Goal: Information Seeking & Learning: Learn about a topic

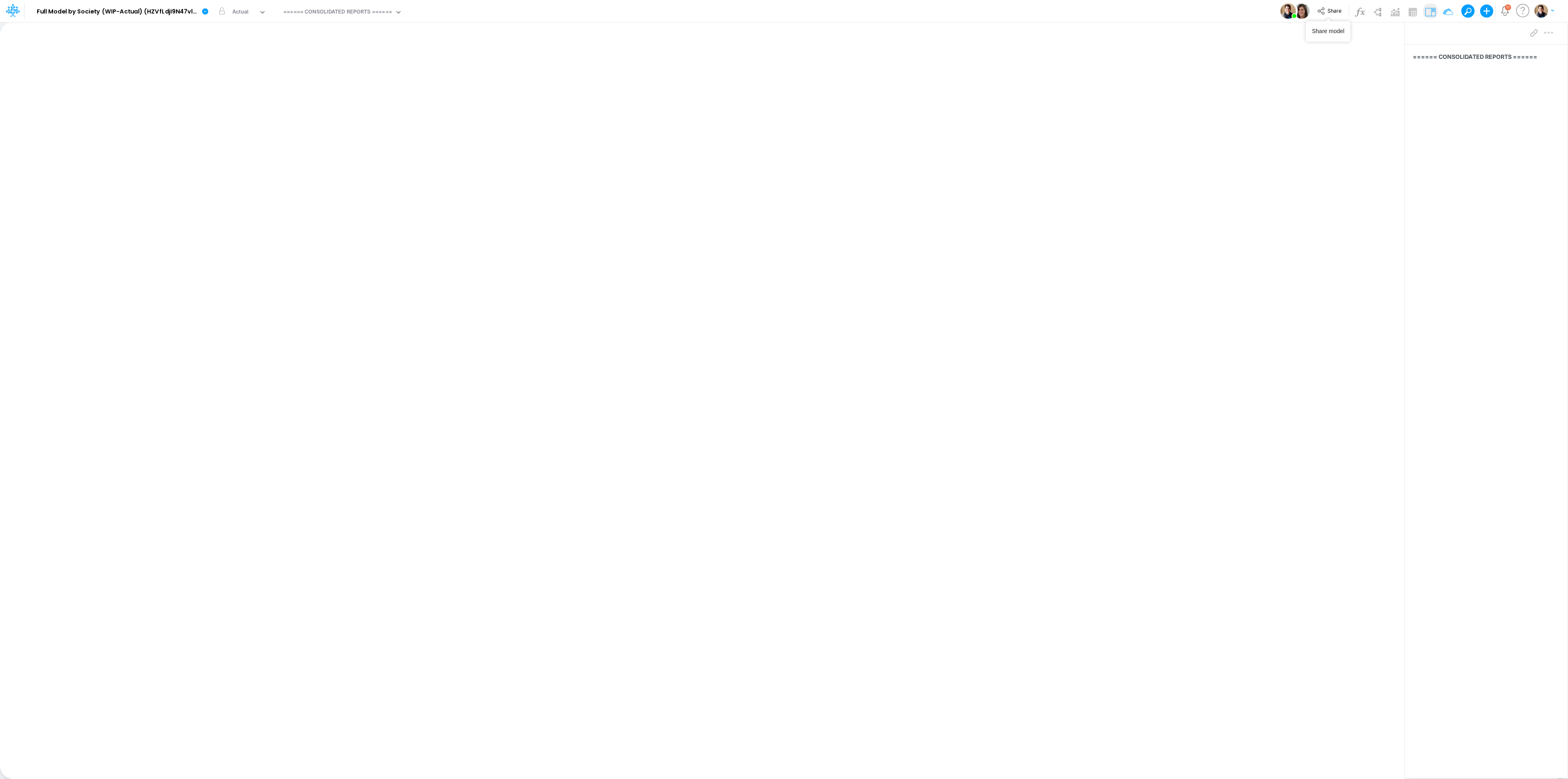
click at [1333, 3] on div "Share Create new model Blank Model Use a template 11 My profile settings Log out" at bounding box center [1419, 11] width 270 height 22
click at [1328, 12] on span "Share" at bounding box center [1334, 10] width 14 height 6
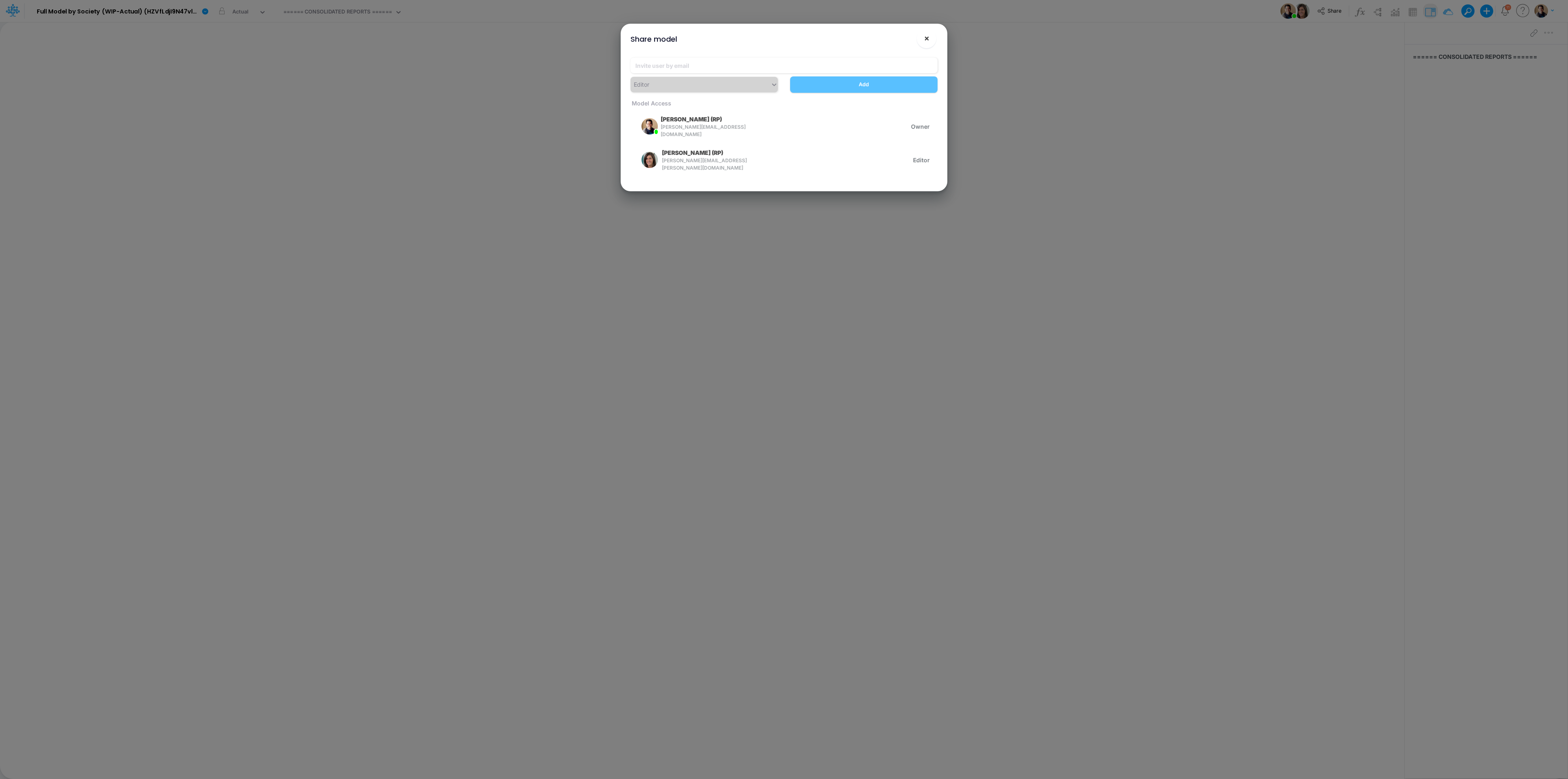
click at [926, 31] on button "×" at bounding box center [926, 38] width 19 height 19
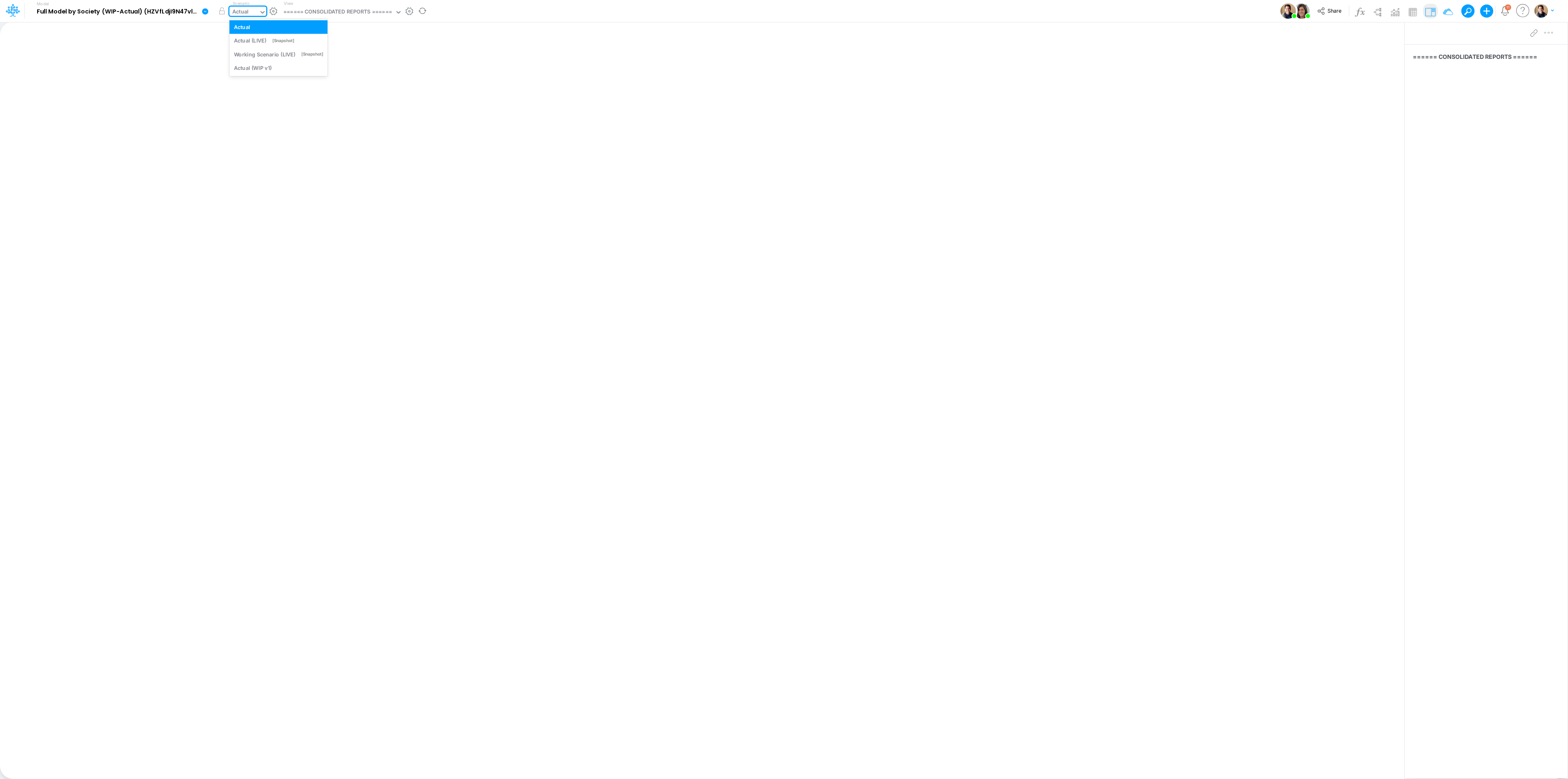
click at [250, 9] on input "text" at bounding box center [250, 12] width 1 height 8
click at [324, 12] on div "====== CONSOLIDATED REPORTS ======" at bounding box center [338, 12] width 108 height 9
click at [239, 7] on div "Actual" at bounding box center [244, 13] width 29 height 12
click at [199, 12] on link at bounding box center [206, 11] width 16 height 21
click at [250, 82] on button "View model info" at bounding box center [247, 85] width 88 height 13
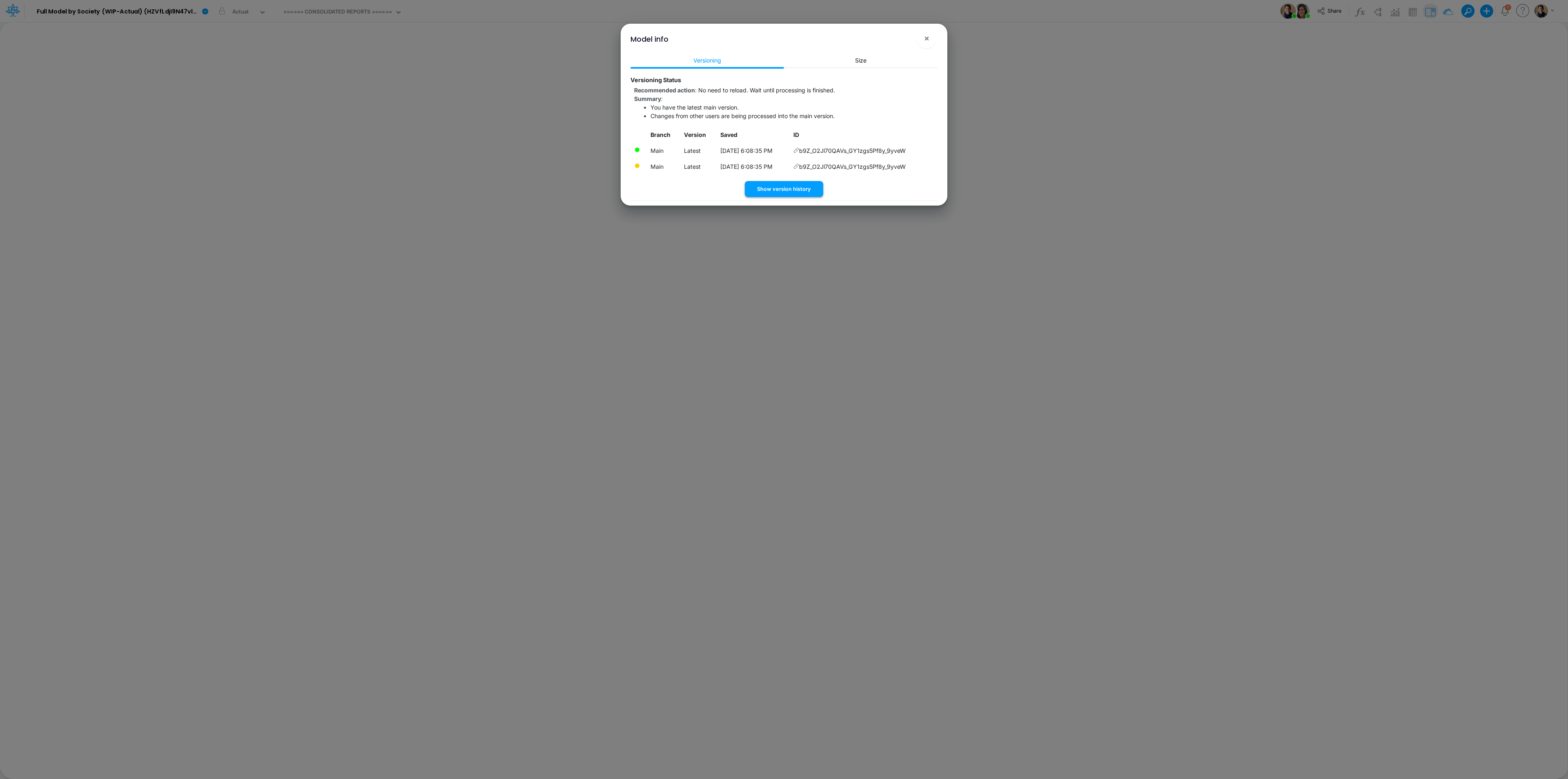
click at [799, 186] on button "Show version history" at bounding box center [784, 189] width 79 height 16
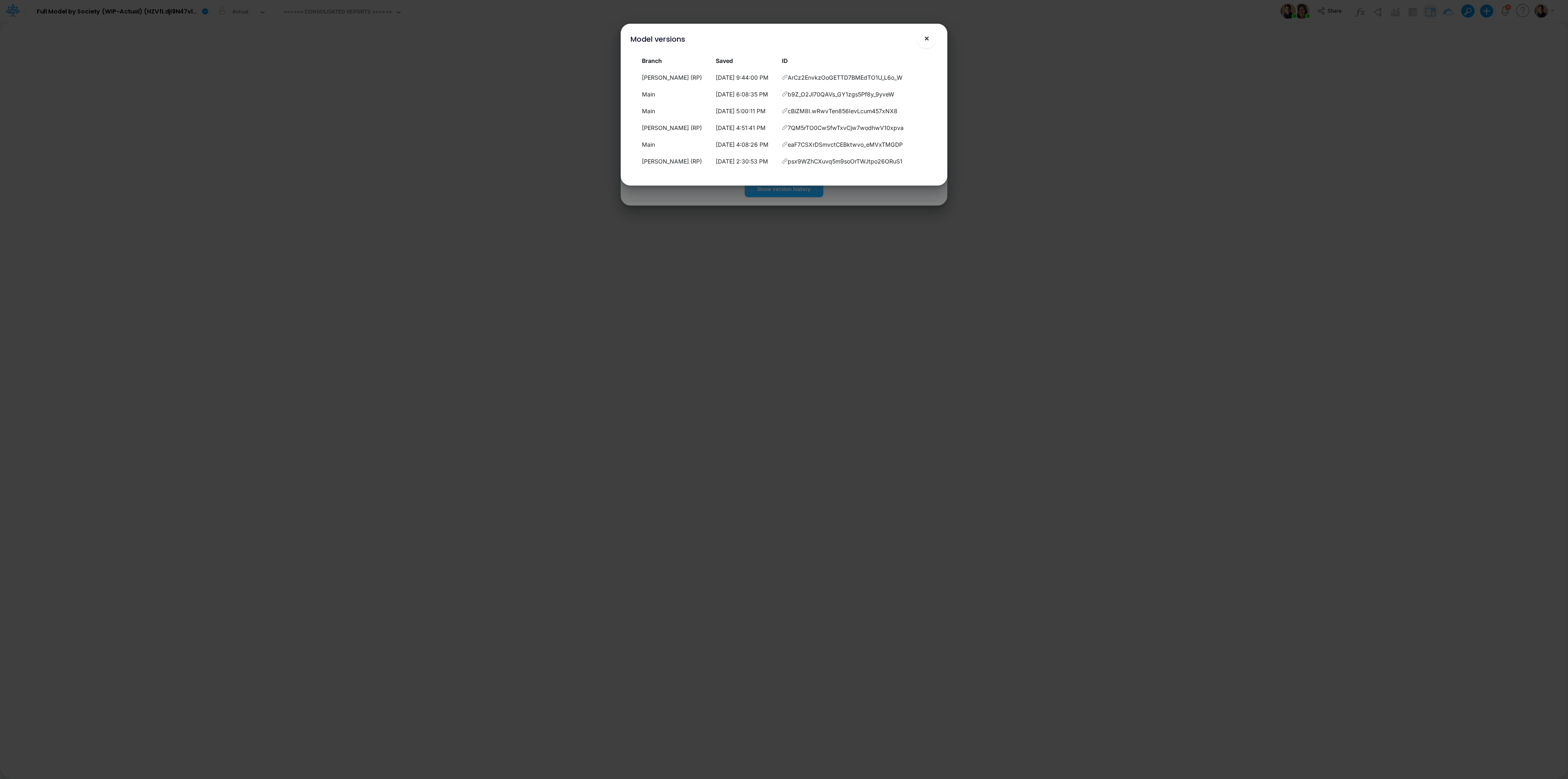
click at [929, 37] on button "×" at bounding box center [926, 38] width 19 height 19
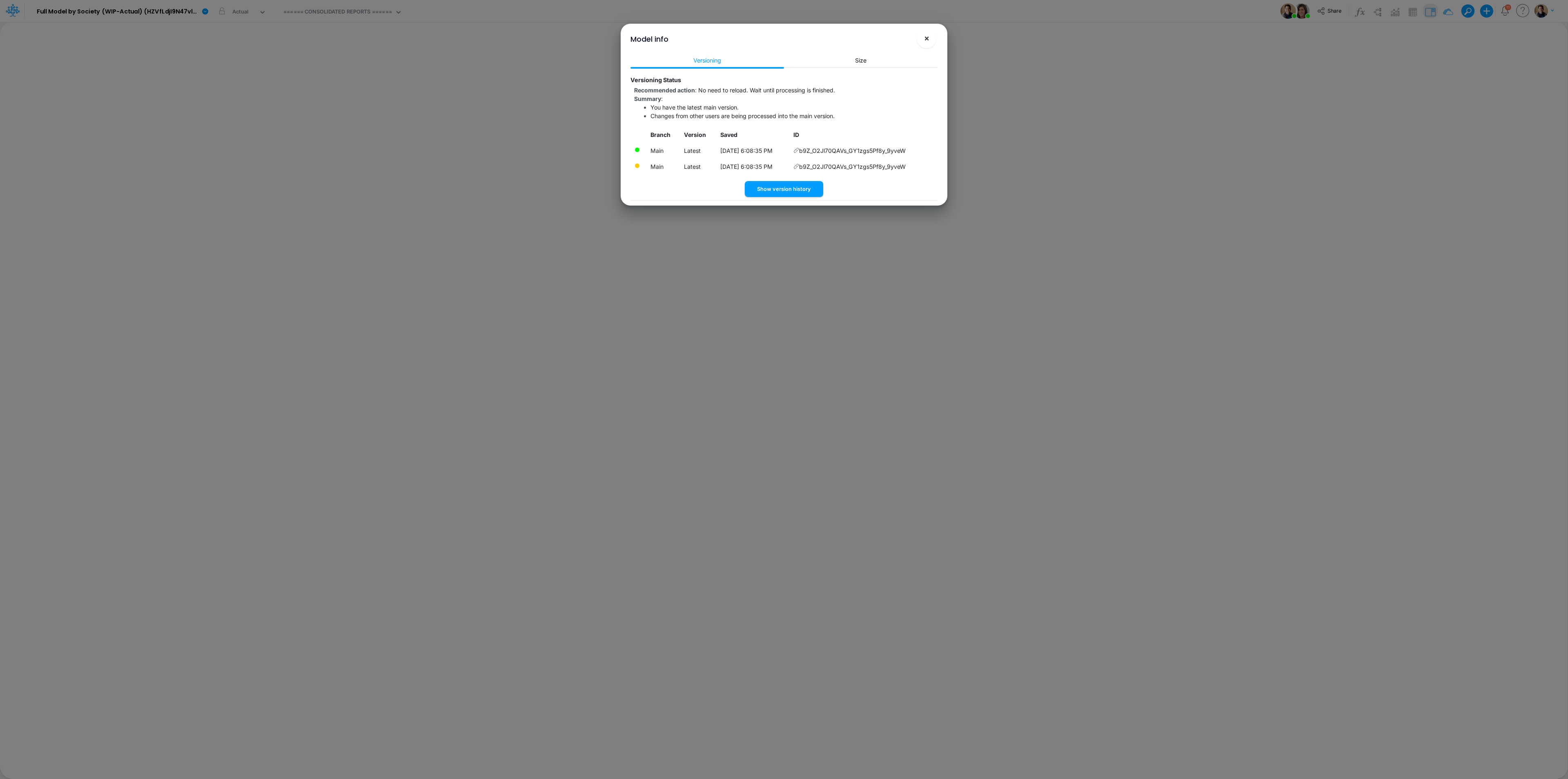
click at [926, 39] on span "×" at bounding box center [926, 38] width 5 height 10
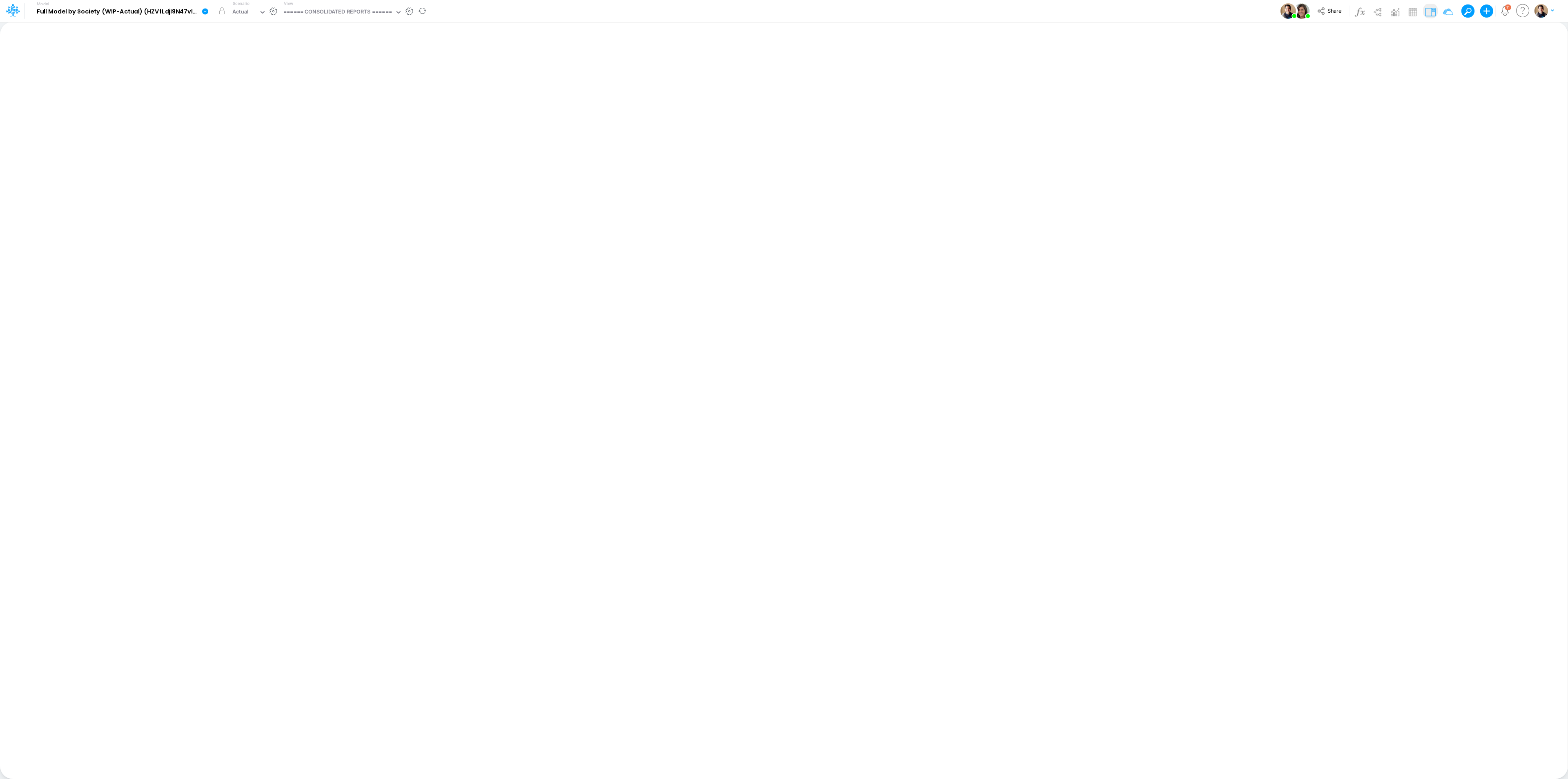
click at [204, 12] on icon at bounding box center [205, 11] width 6 height 6
click at [256, 80] on button "View model info" at bounding box center [247, 85] width 88 height 13
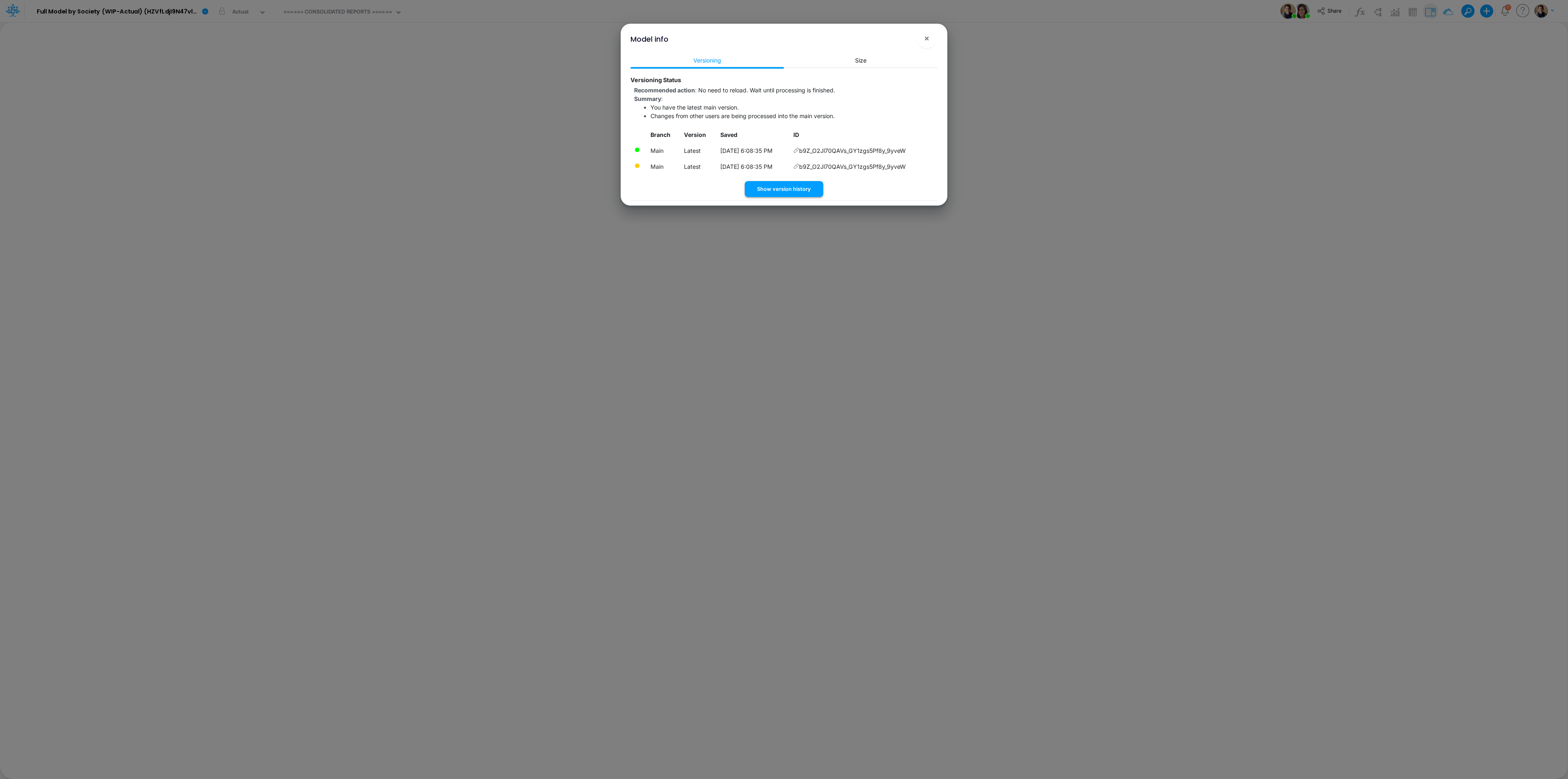
click at [810, 186] on button "Show version history" at bounding box center [784, 189] width 79 height 16
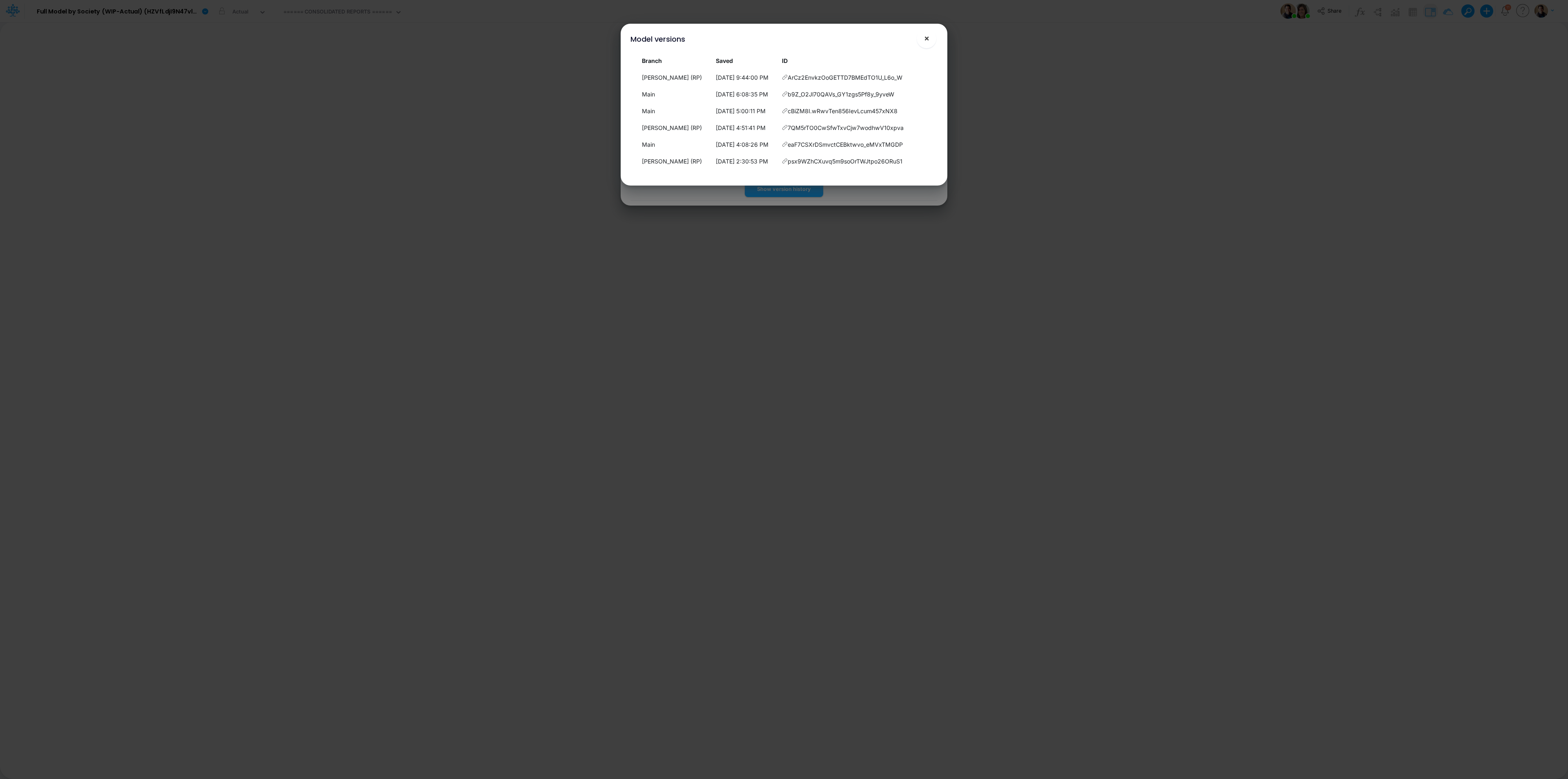
click at [926, 40] on span "×" at bounding box center [926, 38] width 5 height 10
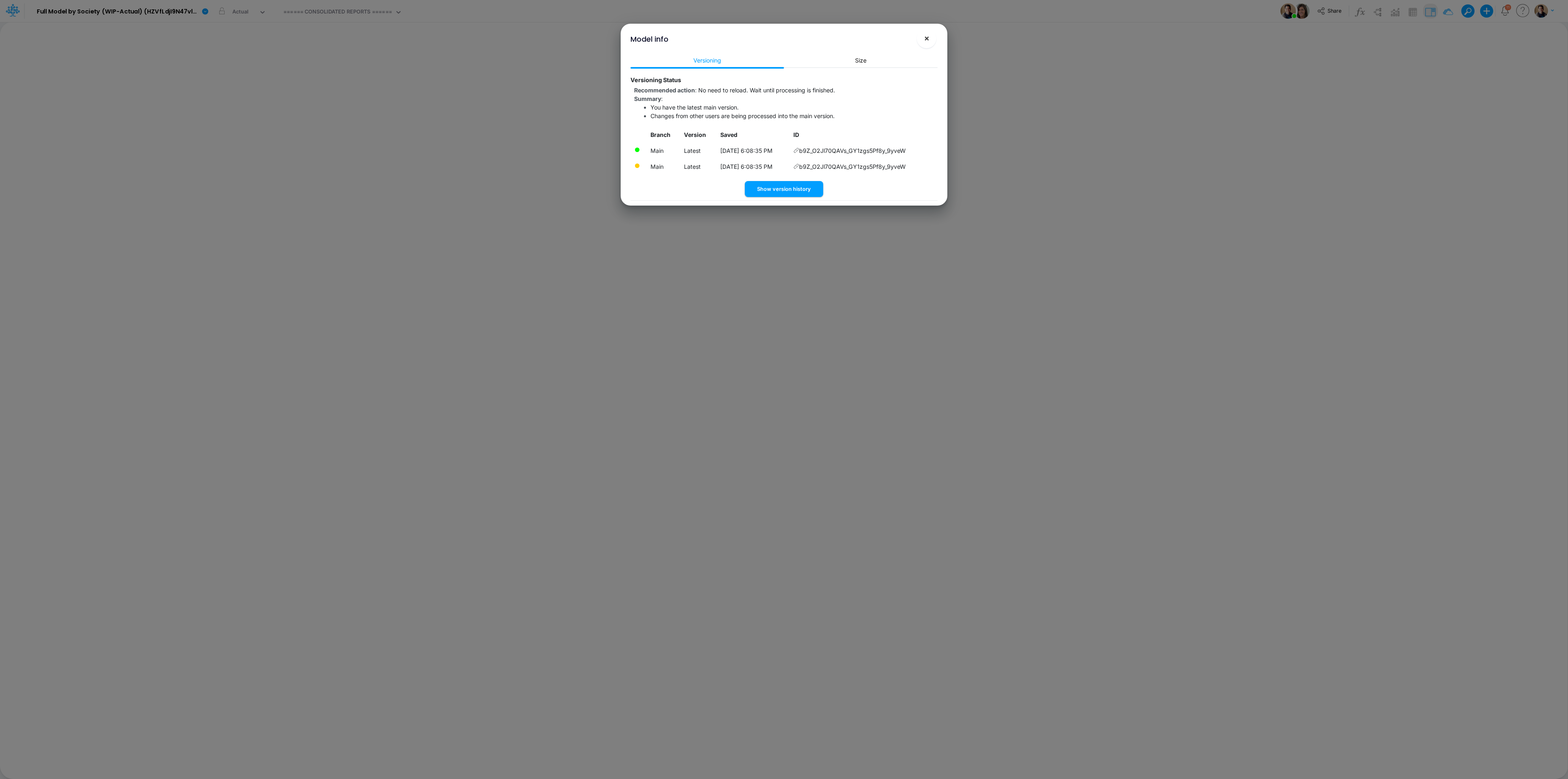
click at [927, 35] on span "×" at bounding box center [926, 38] width 5 height 10
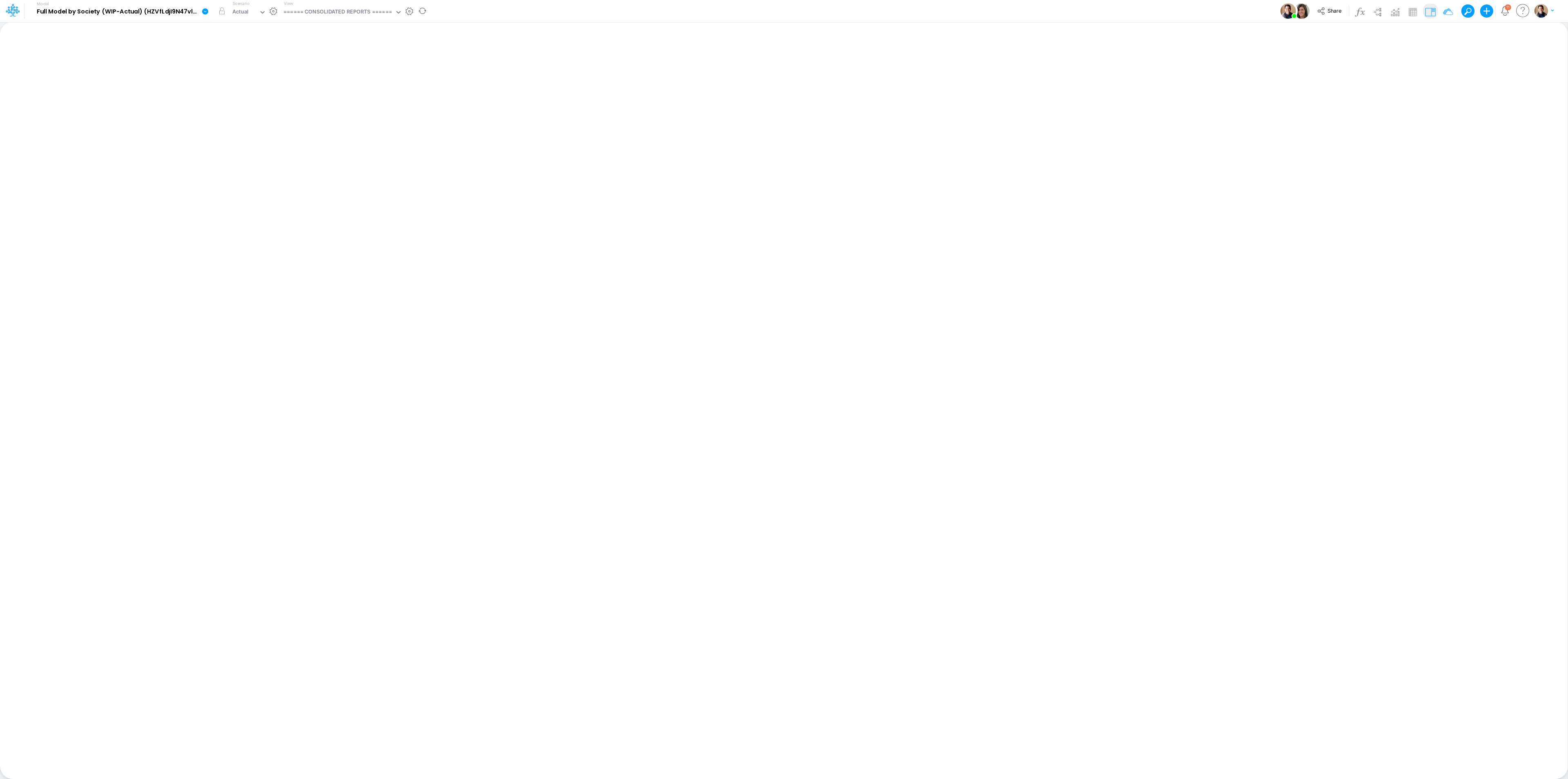
click at [201, 12] on icon at bounding box center [205, 12] width 7 height 7
click at [260, 85] on button "View model info" at bounding box center [247, 85] width 88 height 13
